Goal: Complete application form

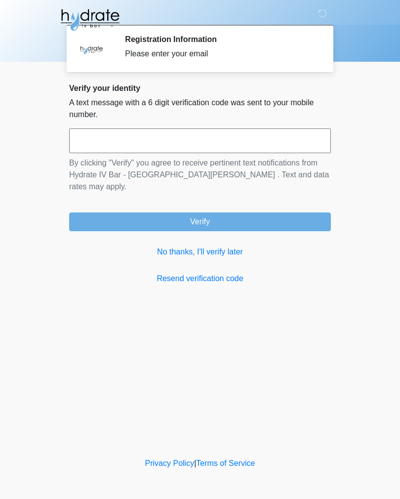
click at [175, 246] on link "No thanks, I'll verify later" at bounding box center [200, 252] width 262 height 12
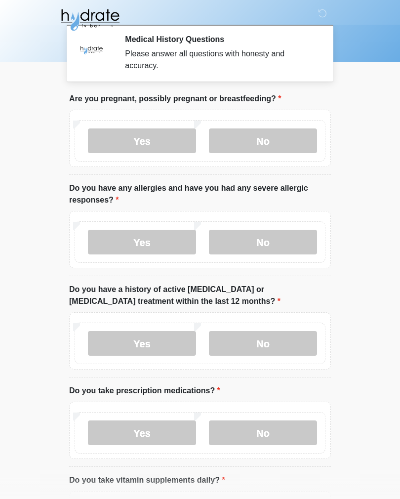
click at [242, 141] on label "No" at bounding box center [263, 140] width 108 height 25
click at [116, 239] on label "Yes" at bounding box center [142, 242] width 108 height 25
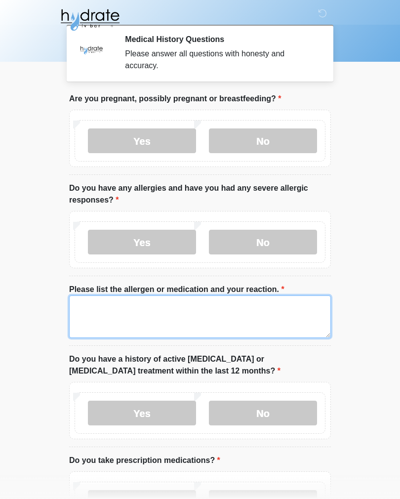
click at [88, 313] on textarea "Please list the allergen or medication and your reaction." at bounding box center [200, 316] width 262 height 42
type textarea "*"
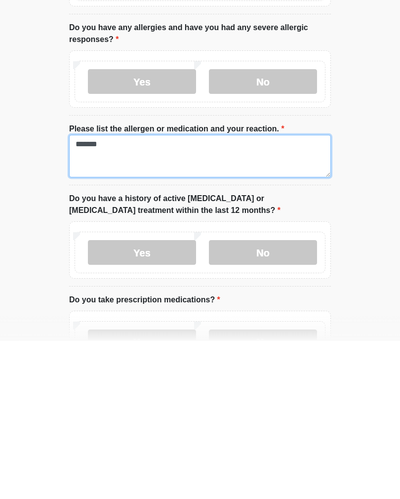
type textarea "*******"
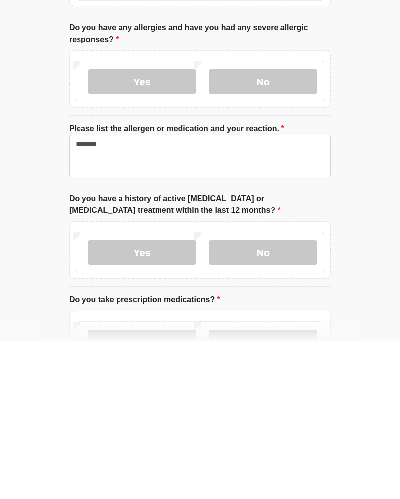
click at [229, 398] on label "No" at bounding box center [263, 410] width 108 height 25
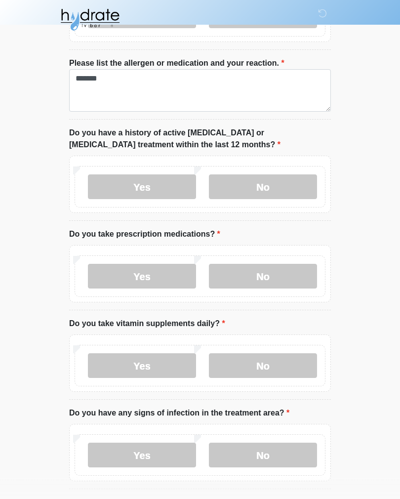
click at [107, 270] on label "Yes" at bounding box center [142, 276] width 108 height 25
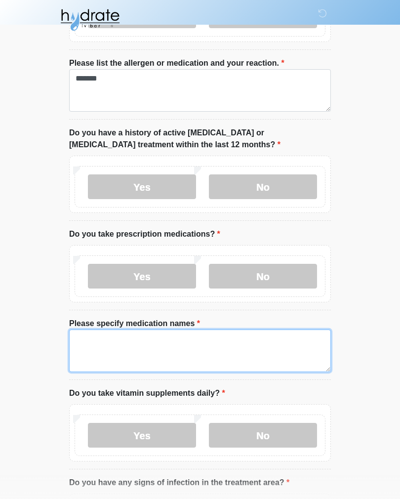
click at [84, 340] on textarea "Please specify medication names" at bounding box center [200, 350] width 262 height 42
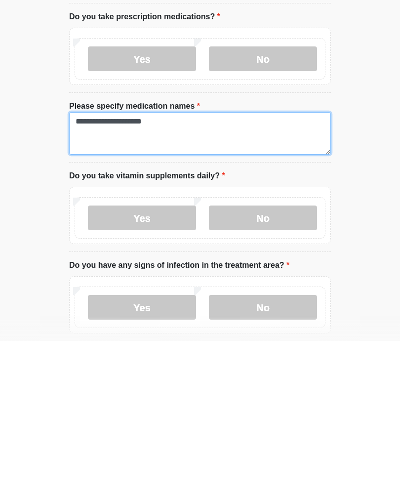
type textarea "**********"
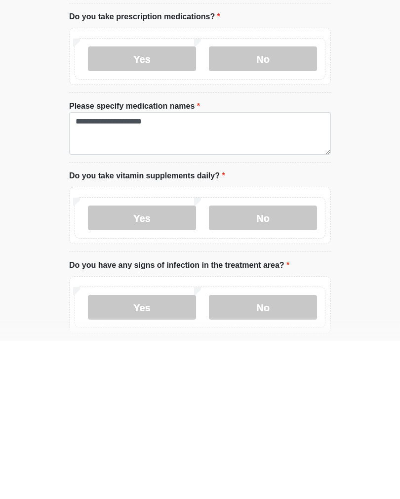
click at [240, 363] on label "No" at bounding box center [263, 375] width 108 height 25
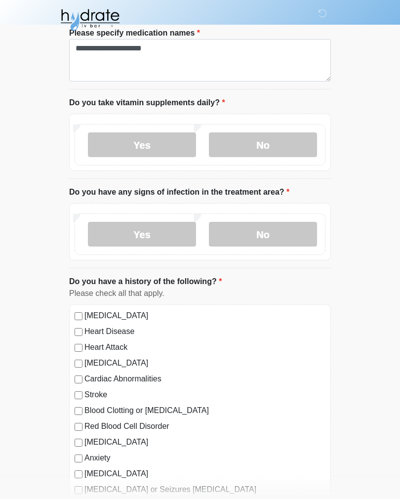
scroll to position [531, 0]
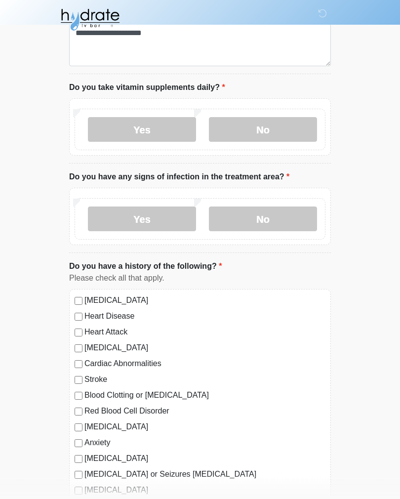
click at [246, 217] on label "No" at bounding box center [263, 219] width 108 height 25
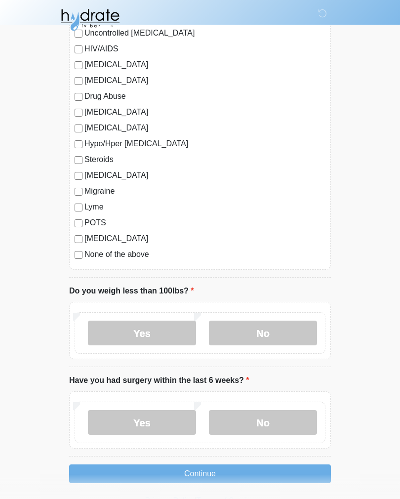
scroll to position [1103, 0]
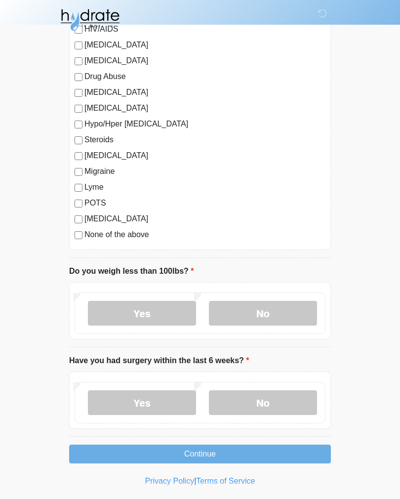
click at [227, 311] on label "No" at bounding box center [263, 313] width 108 height 25
click at [229, 399] on label "No" at bounding box center [263, 402] width 108 height 25
click at [129, 457] on button "Continue" at bounding box center [200, 453] width 262 height 19
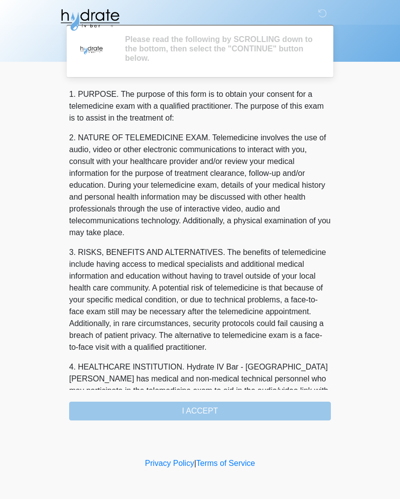
scroll to position [0, 0]
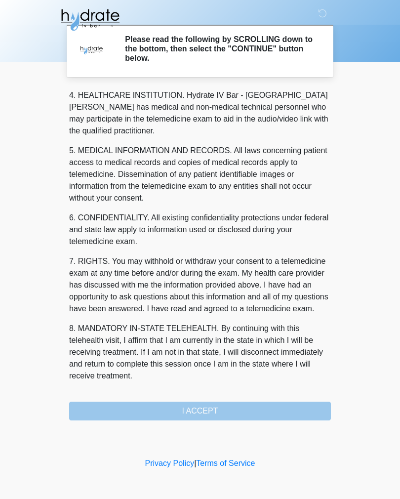
click at [92, 414] on button "I ACCEPT" at bounding box center [200, 410] width 262 height 19
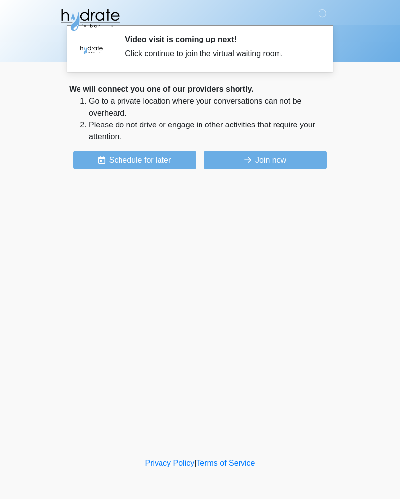
click at [233, 164] on button "Join now" at bounding box center [265, 160] width 123 height 19
